Goal: Task Accomplishment & Management: Use online tool/utility

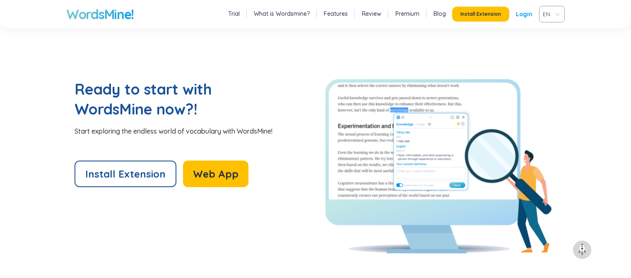
scroll to position [1752, 0]
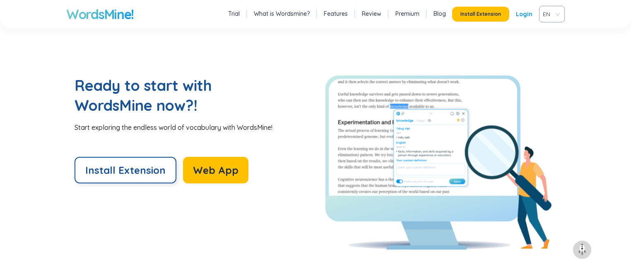
click at [144, 166] on span "Install Extension" at bounding box center [125, 169] width 80 height 13
click at [234, 168] on button "Web App" at bounding box center [215, 170] width 65 height 27
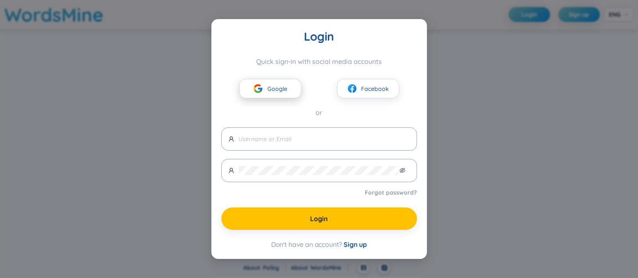
click at [272, 91] on span "Google" at bounding box center [277, 88] width 20 height 9
click at [286, 89] on span "Google" at bounding box center [277, 88] width 20 height 9
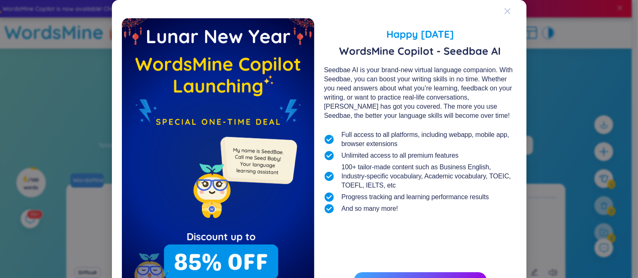
click at [504, 8] on icon "Close" at bounding box center [507, 11] width 7 height 7
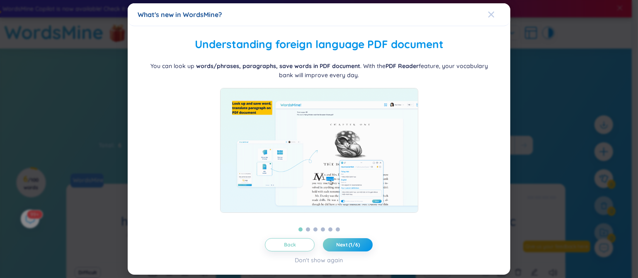
click at [488, 16] on icon "Close" at bounding box center [491, 14] width 7 height 7
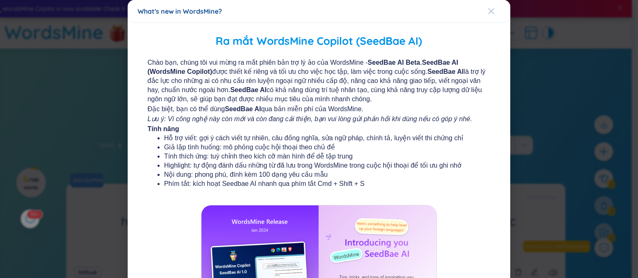
click at [491, 10] on span "Close" at bounding box center [499, 11] width 22 height 22
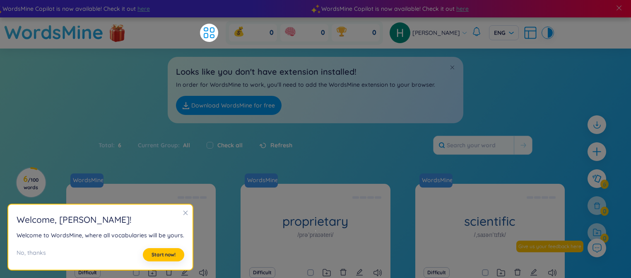
click at [183, 211] on icon "close" at bounding box center [186, 213] width 6 height 6
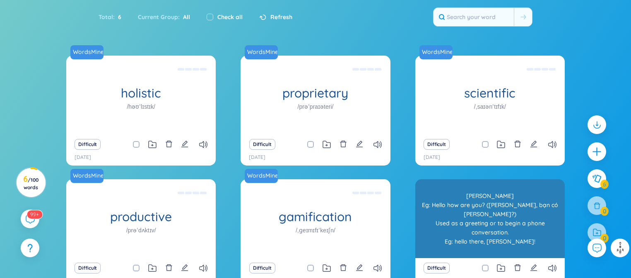
scroll to position [119, 0]
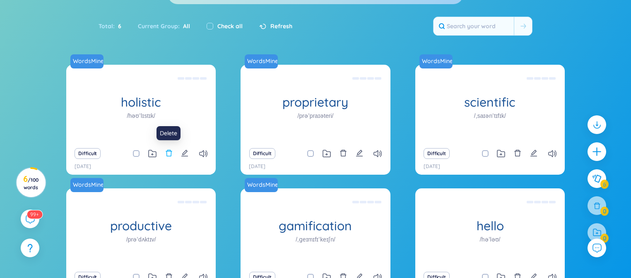
click at [169, 154] on icon "delete" at bounding box center [168, 152] width 7 height 7
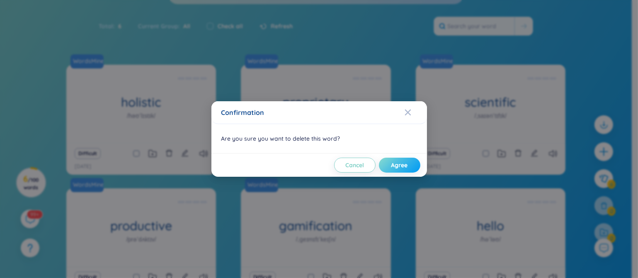
click at [394, 162] on span "Agree" at bounding box center [399, 165] width 17 height 8
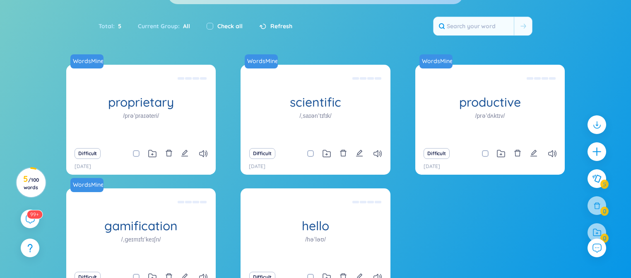
click at [213, 25] on div "Check all" at bounding box center [225, 26] width 36 height 9
click at [271, 23] on span "Refresh" at bounding box center [282, 26] width 22 height 9
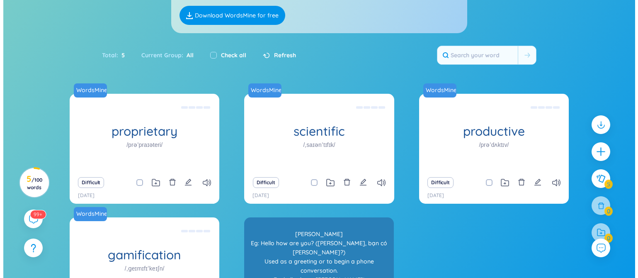
scroll to position [91, 0]
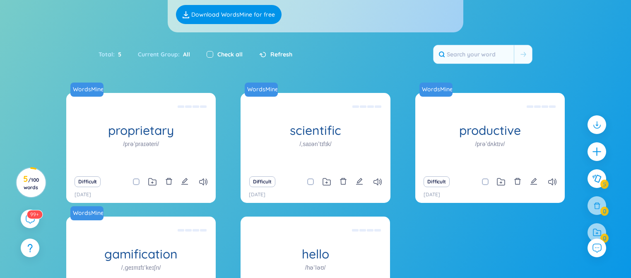
click at [210, 53] on input "checkbox" at bounding box center [210, 54] width 7 height 7
checkbox input "true"
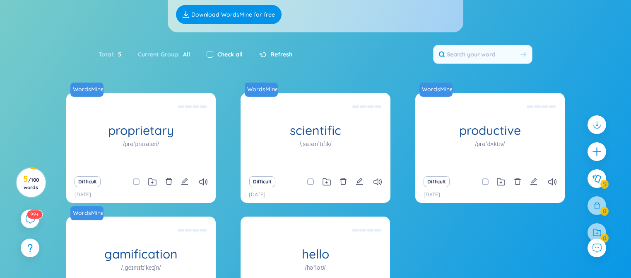
checkbox input "true"
click at [210, 53] on input "checkbox" at bounding box center [210, 54] width 7 height 7
checkbox input "false"
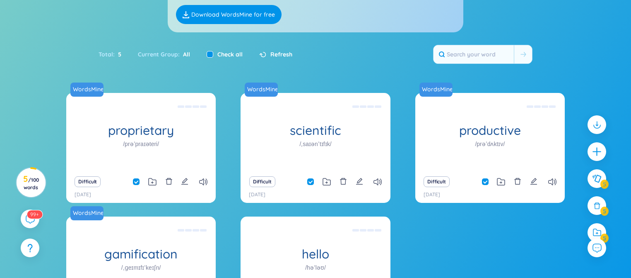
checkbox input "false"
click at [169, 181] on icon "delete" at bounding box center [168, 180] width 7 height 7
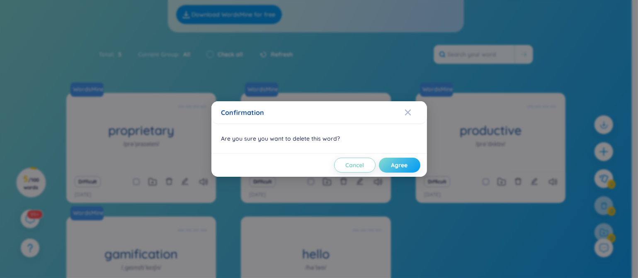
click at [393, 167] on span "Agree" at bounding box center [399, 165] width 17 height 8
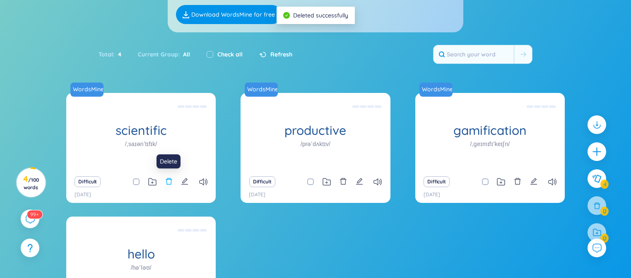
click at [165, 180] on icon "delete" at bounding box center [168, 180] width 7 height 7
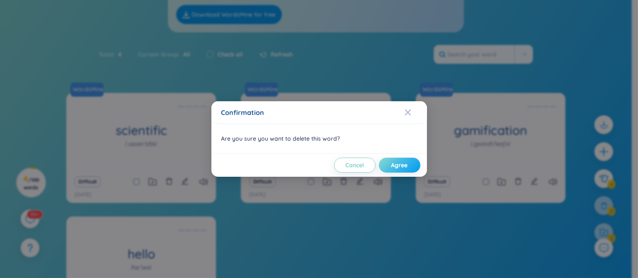
click at [403, 167] on span "Agree" at bounding box center [399, 165] width 17 height 8
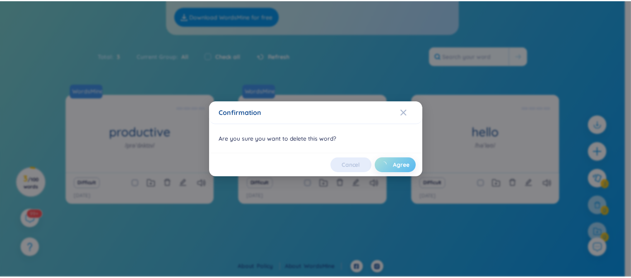
scroll to position [89, 0]
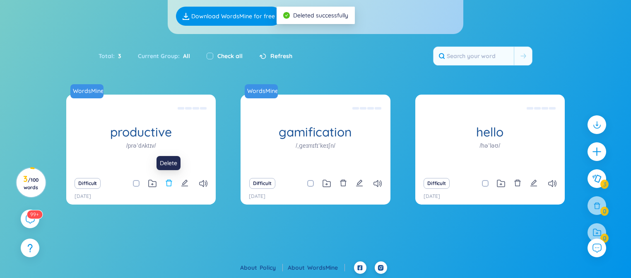
click at [166, 182] on icon "delete" at bounding box center [168, 182] width 7 height 7
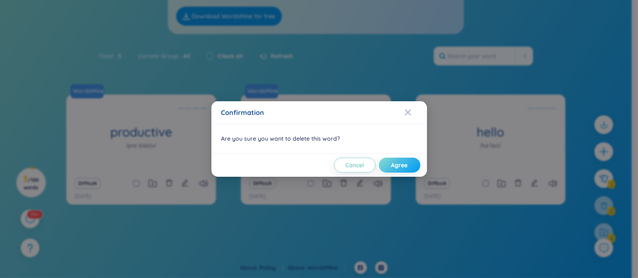
click at [402, 165] on span "Agree" at bounding box center [399, 165] width 17 height 8
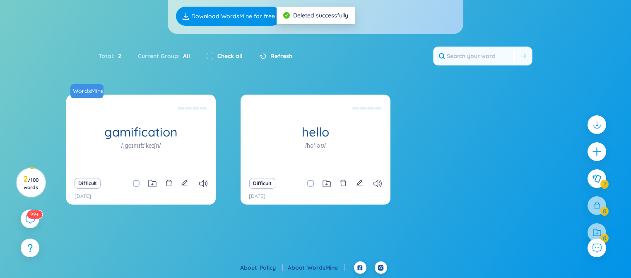
click at [172, 180] on icon "delete" at bounding box center [168, 182] width 7 height 7
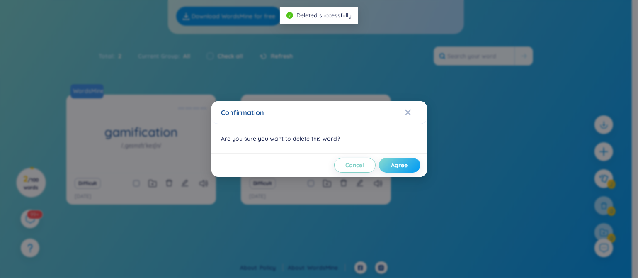
click at [404, 165] on span "Agree" at bounding box center [399, 165] width 17 height 8
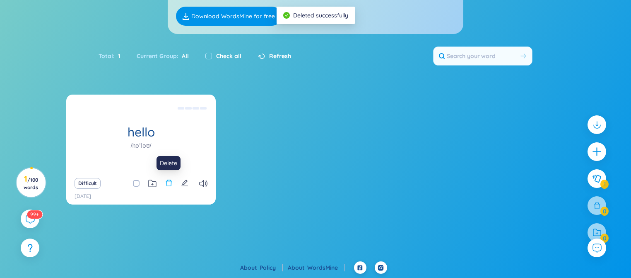
click at [169, 181] on icon "delete" at bounding box center [168, 182] width 7 height 7
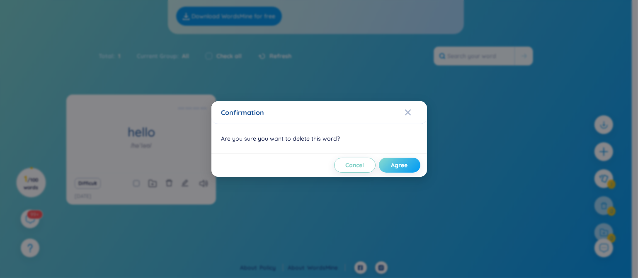
click at [396, 159] on button "Agree" at bounding box center [399, 164] width 41 height 15
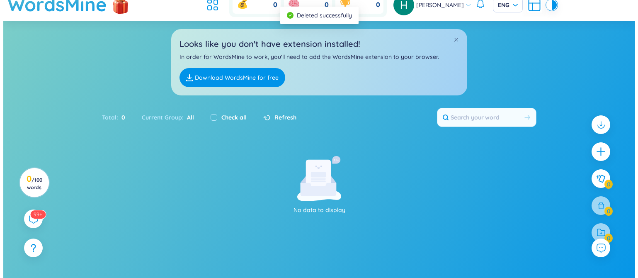
scroll to position [12, 0]
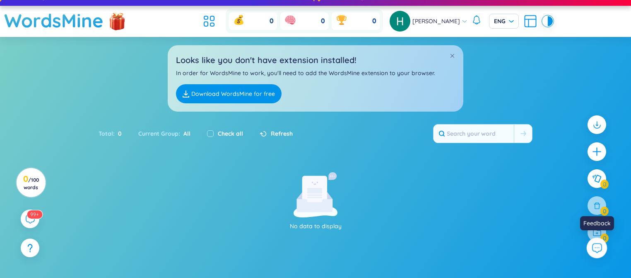
click at [595, 247] on icon at bounding box center [595, 247] width 0 height 0
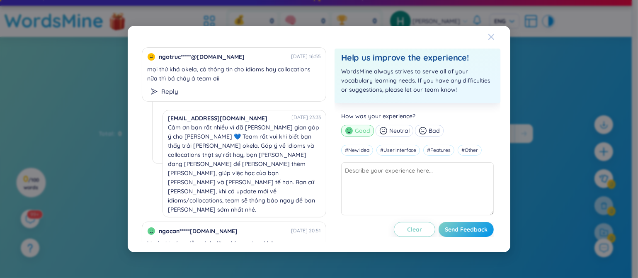
click at [493, 39] on icon "Close" at bounding box center [491, 37] width 6 height 6
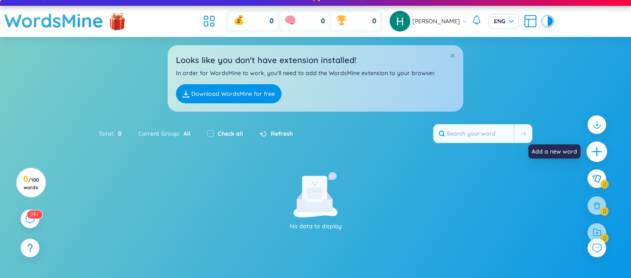
click at [597, 156] on icon "plus" at bounding box center [597, 151] width 1 height 9
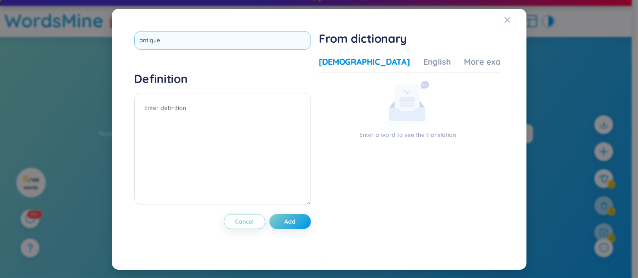
type input "antiques"
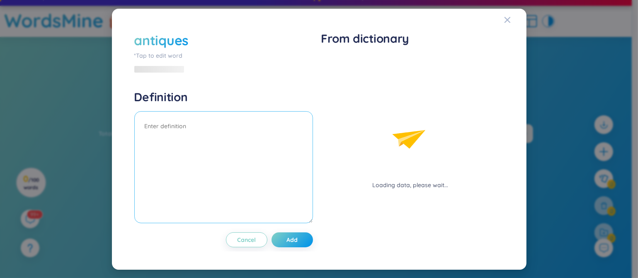
click at [209, 121] on textarea at bounding box center [223, 167] width 179 height 112
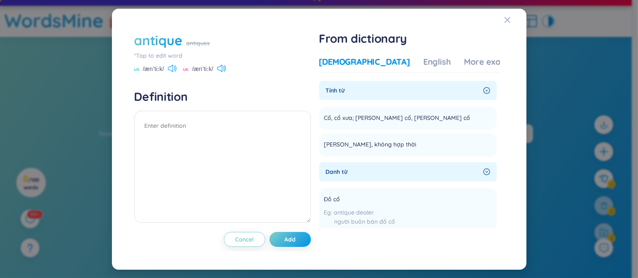
click at [171, 70] on icon at bounding box center [172, 68] width 9 height 7
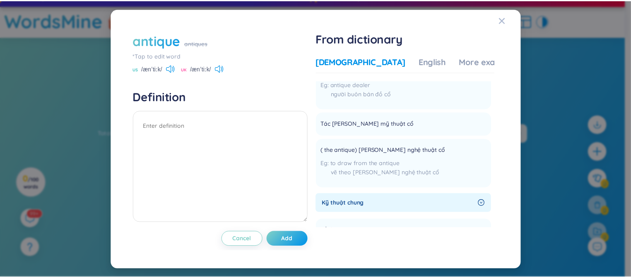
scroll to position [228, 0]
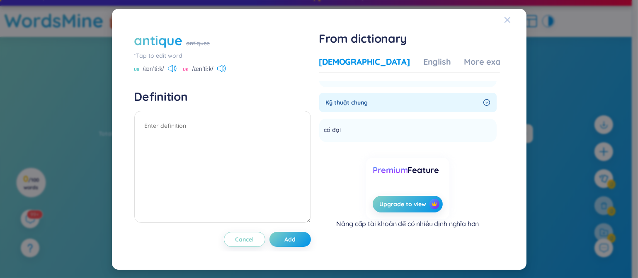
click at [508, 22] on icon "Close" at bounding box center [507, 20] width 7 height 7
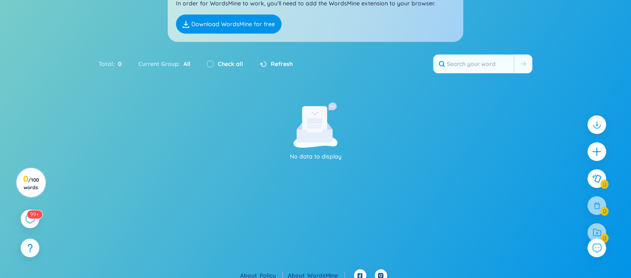
scroll to position [89, 0]
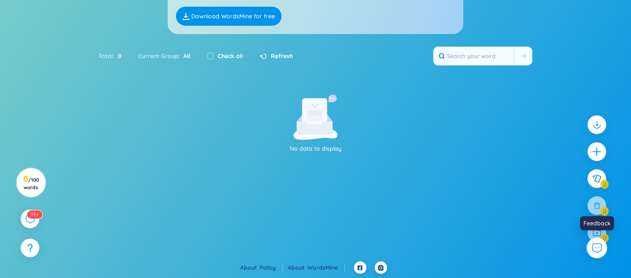
click at [597, 247] on icon at bounding box center [597, 247] width 11 height 11
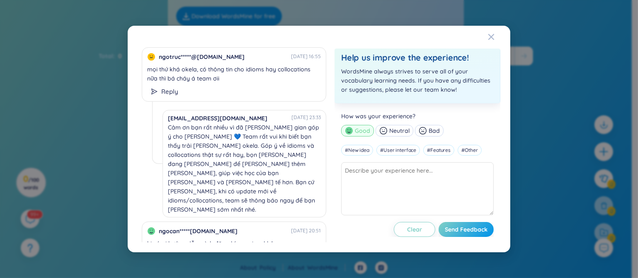
click at [572, 197] on div "ngotruc*****@gmail.com 02/09/2025 16:55 mọi thứ khá okela, có thông tin cho idi…" at bounding box center [319, 139] width 638 height 278
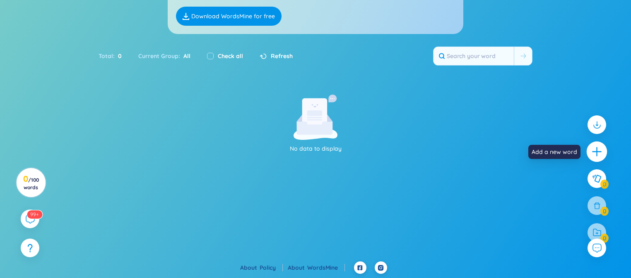
click at [596, 149] on icon "plus" at bounding box center [598, 152] width 12 height 12
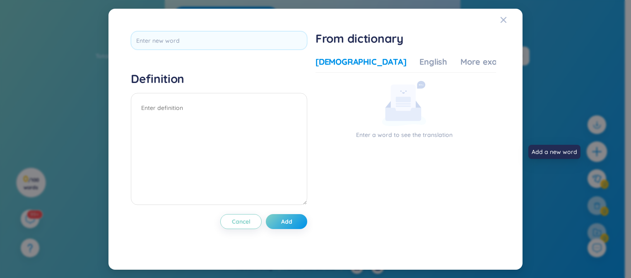
scroll to position [0, 0]
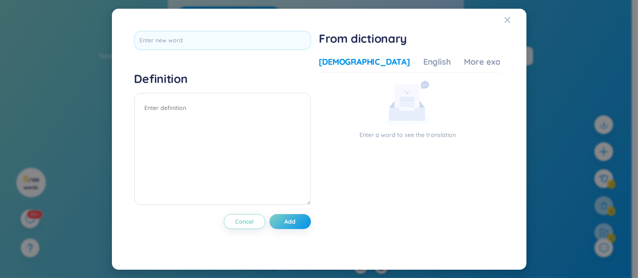
click at [569, 68] on div "Definition Cancel Add From dictionary Vietnamese English More examples Enter a …" at bounding box center [319, 139] width 638 height 278
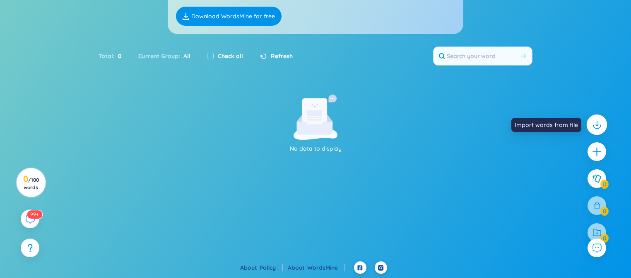
click at [594, 120] on icon at bounding box center [597, 124] width 11 height 11
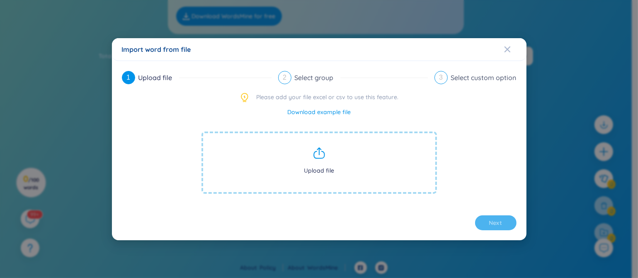
click at [585, 46] on div "Import word from file 1 Upload file 2 Select group 3 Select custom option Pleas…" at bounding box center [319, 139] width 638 height 278
